Goal: Navigation & Orientation: Find specific page/section

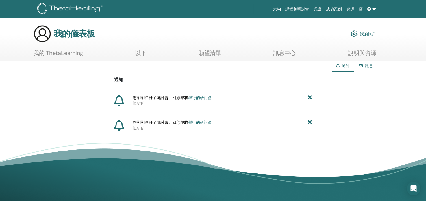
click at [366, 63] on link "訊息" at bounding box center [369, 65] width 8 height 5
click at [353, 33] on img at bounding box center [354, 34] width 7 height 10
